Goal: Task Accomplishment & Management: Use online tool/utility

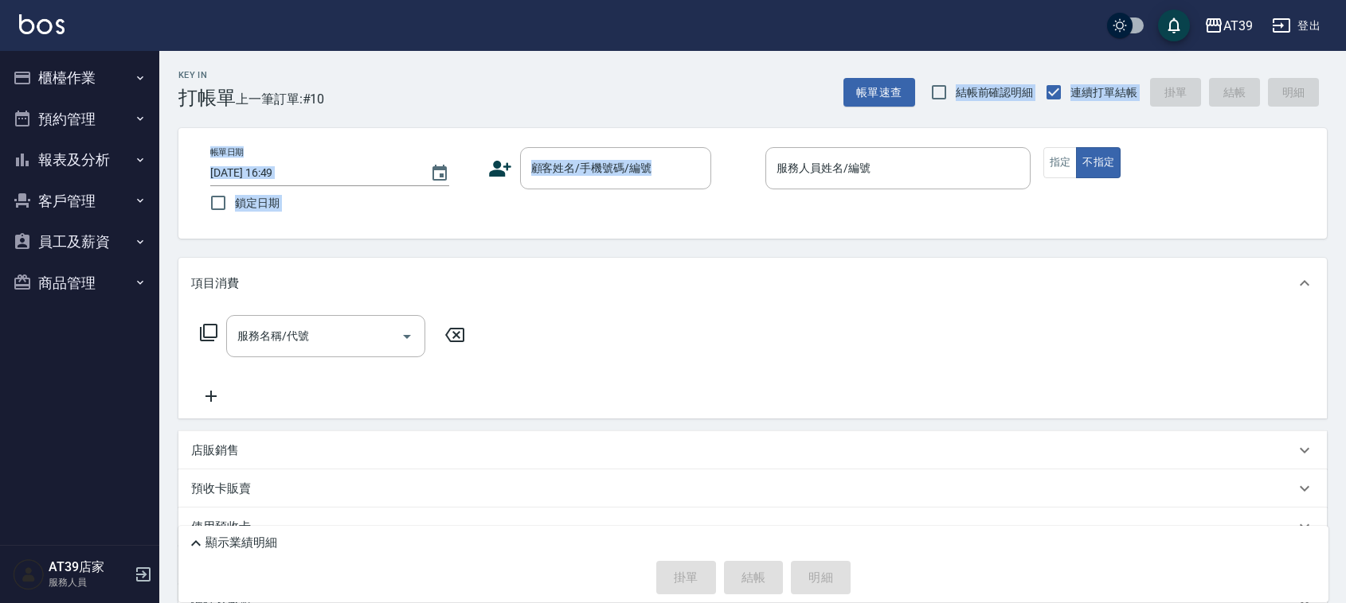
drag, startPoint x: 623, startPoint y: 68, endPoint x: 646, endPoint y: 237, distance: 171.3
click at [646, 237] on div "Key In 打帳單 上一筆訂單:#10 帳單速查 結帳前確認明細 連續打單結帳 掛單 結帳 明細 帳單日期 [DATE] 16:49 鎖定日期 顧客姓名/手…" at bounding box center [752, 380] width 1186 height 659
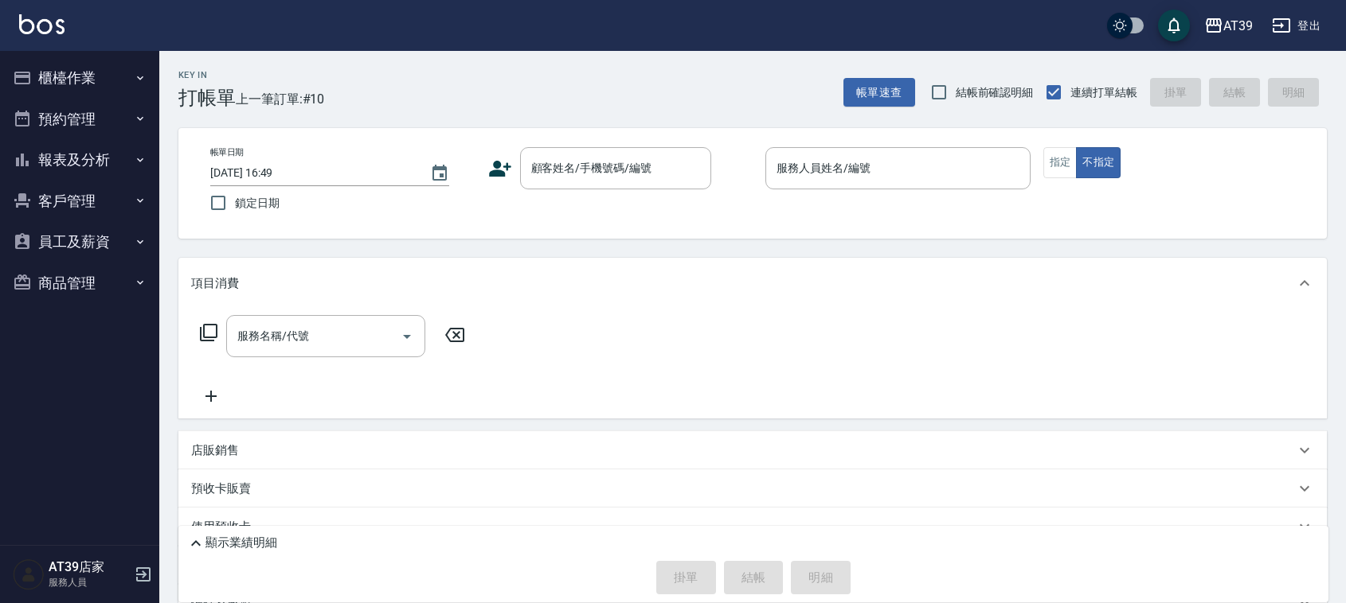
click at [646, 237] on div "帳單日期 [DATE] 16:49 鎖定日期 顧客姓名/手機號碼/編號 顧客姓名/手機號碼/編號 服務人員姓名/編號 服務人員姓名/編號 指定 不指定" at bounding box center [752, 183] width 1148 height 111
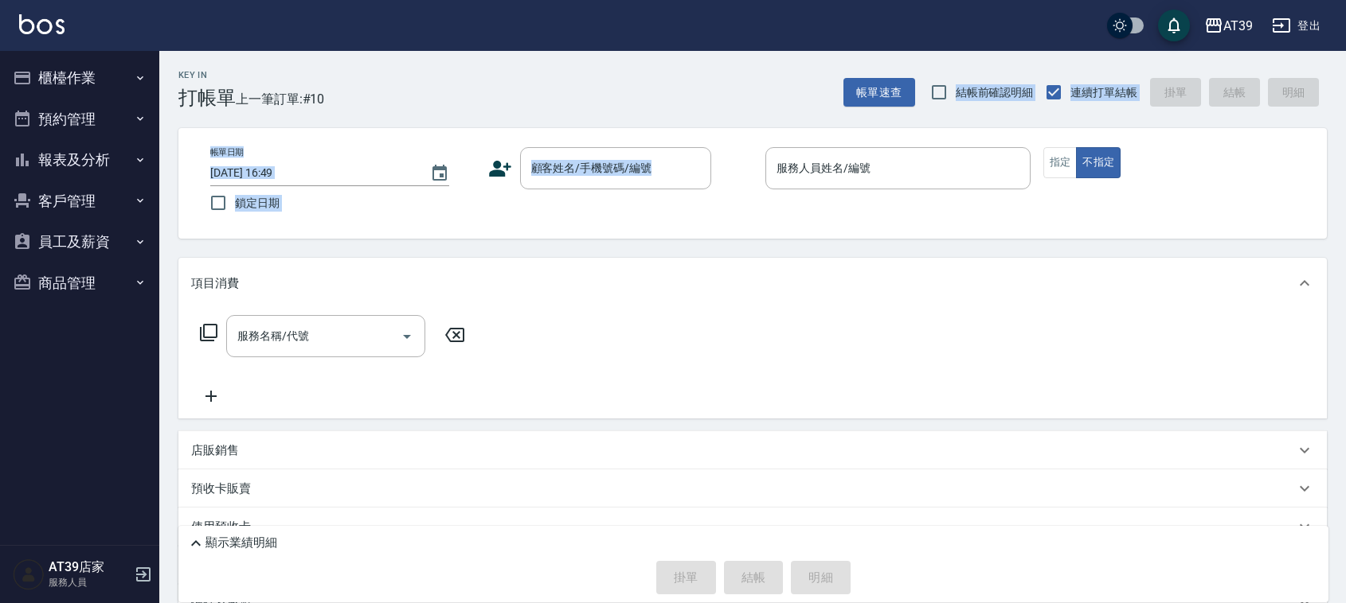
drag, startPoint x: 646, startPoint y: 237, endPoint x: 521, endPoint y: 104, distance: 182.5
click at [521, 105] on div "Key In 打帳單 上一筆訂單:#10 帳單速查 結帳前確認明細 連續打單結帳 掛單 結帳 明細 帳單日期 [DATE] 16:49 鎖定日期 顧客姓名/手…" at bounding box center [752, 380] width 1186 height 659
click at [515, 96] on div "Key In 打帳單 上一筆訂單:#10 帳單速查 結帳前確認明細 連續打單結帳 掛單 結帳 明細" at bounding box center [742, 80] width 1167 height 58
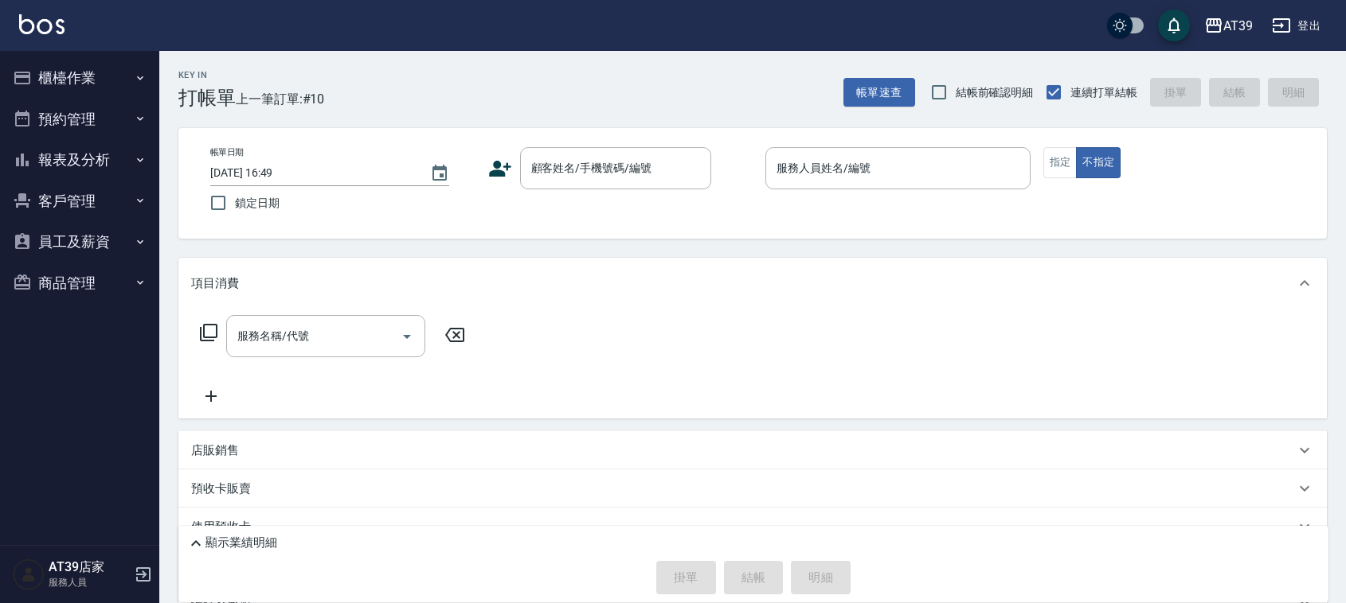
click at [269, 49] on div "AT39 登出" at bounding box center [673, 25] width 1346 height 51
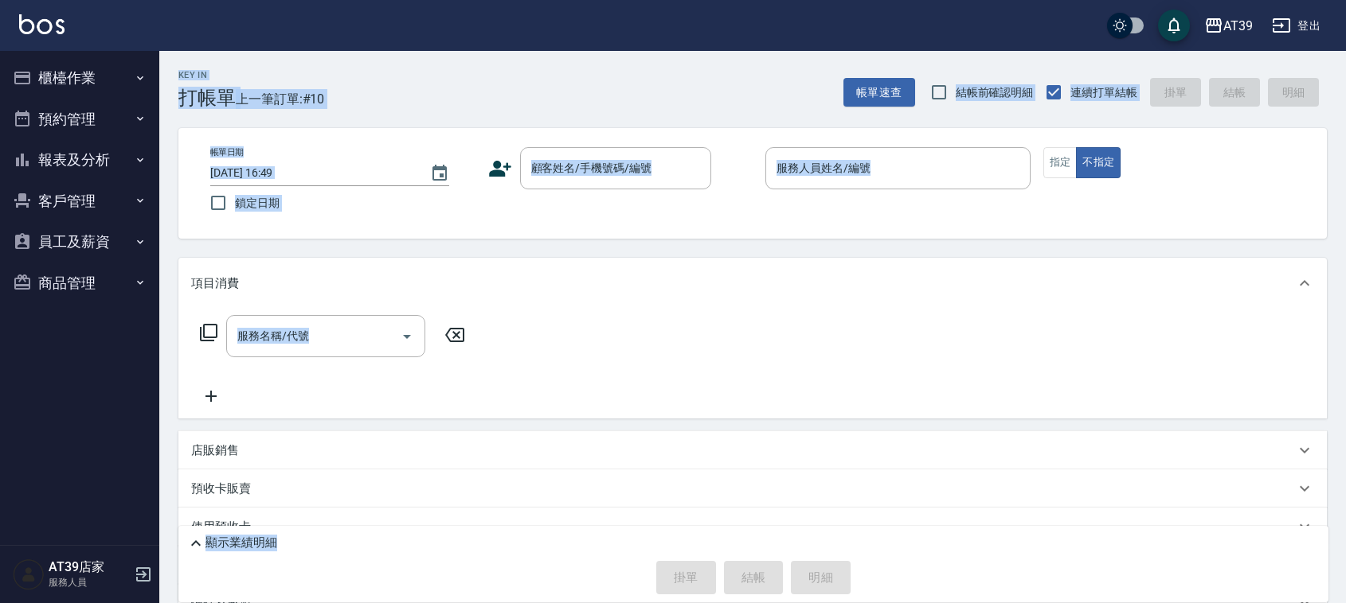
scroll to position [106, 0]
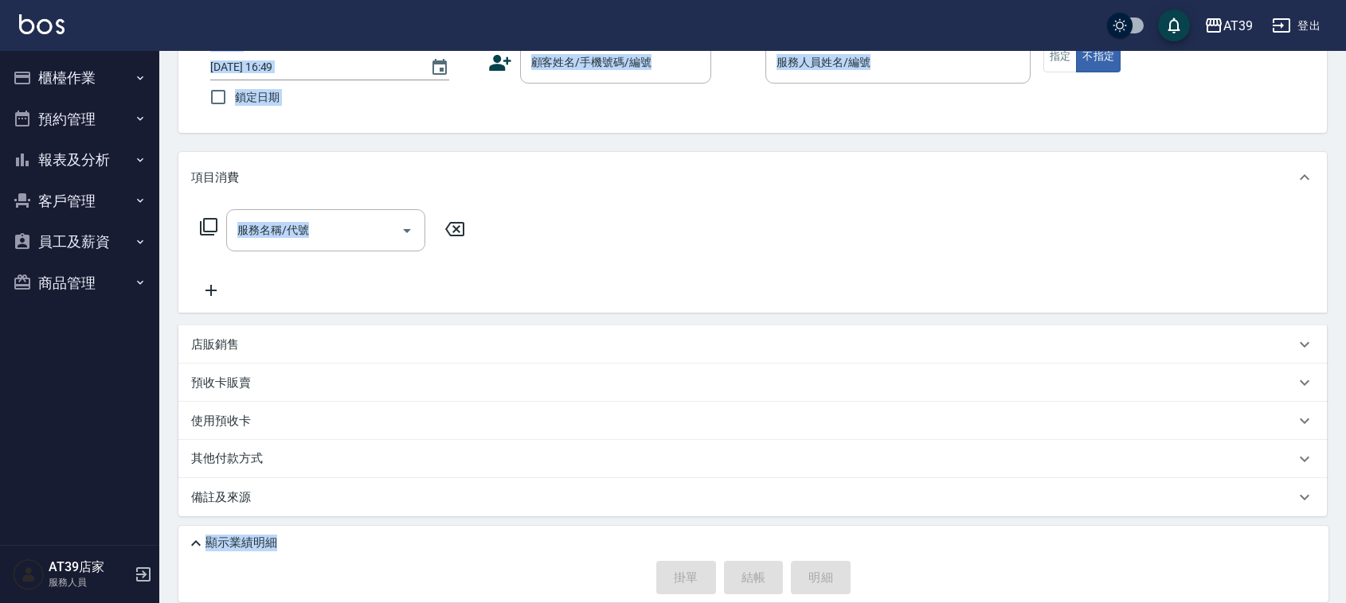
drag, startPoint x: 169, startPoint y: 72, endPoint x: 231, endPoint y: 571, distance: 502.3
click at [231, 571] on div "Key In 打帳單 上一筆訂單:#10 帳單速查 結帳前確認明細 連續打單結帳 掛單 結帳 明細 帳單日期 [DATE] 16:49 鎖定日期 顧客姓名/手…" at bounding box center [752, 274] width 1186 height 659
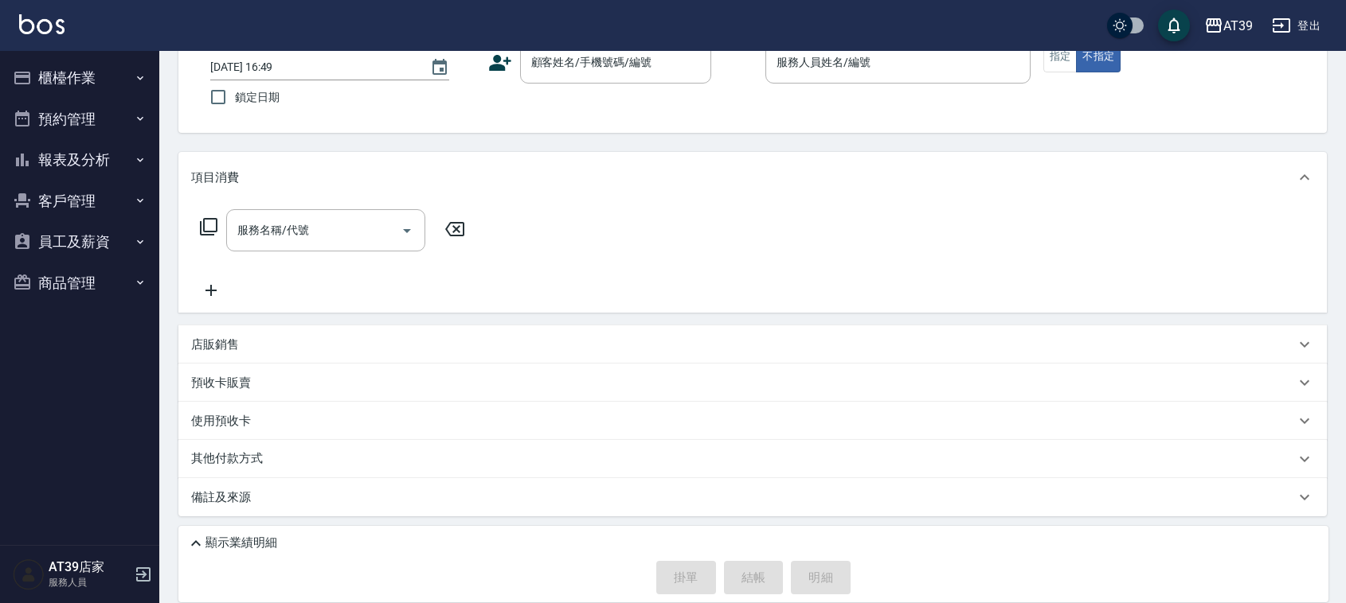
click at [231, 571] on div "掛單 結帳 明細" at bounding box center [753, 577] width 1134 height 33
